Goal: Task Accomplishment & Management: Manage account settings

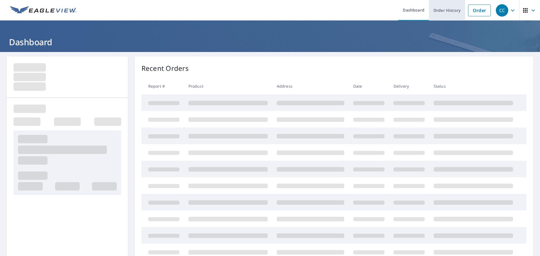
click at [445, 12] on link "Order History" at bounding box center [447, 10] width 36 height 21
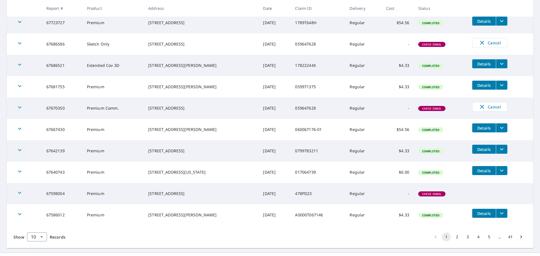
scroll to position [124, 0]
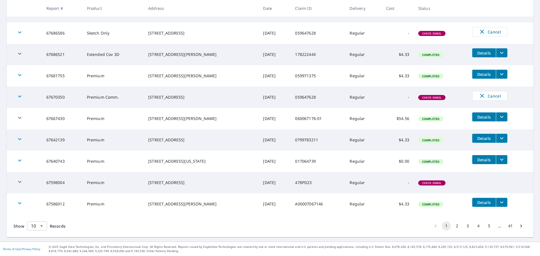
click at [41, 225] on body "CC CC Dashboard Order History Order CC Dashboard / Order History Order History …" at bounding box center [270, 128] width 540 height 256
click at [38, 226] on li "25" at bounding box center [37, 224] width 20 height 10
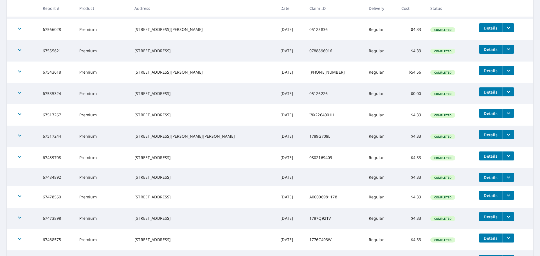
scroll to position [394, 0]
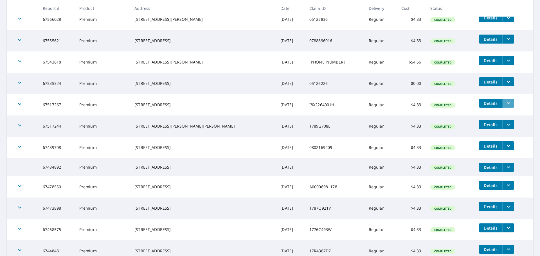
click at [507, 104] on icon "filesDropdownBtn-67517267" at bounding box center [508, 103] width 3 height 2
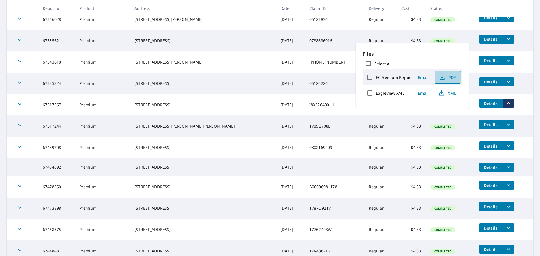
click at [446, 79] on span "PDF" at bounding box center [447, 77] width 18 height 7
